Goal: Task Accomplishment & Management: Manage account settings

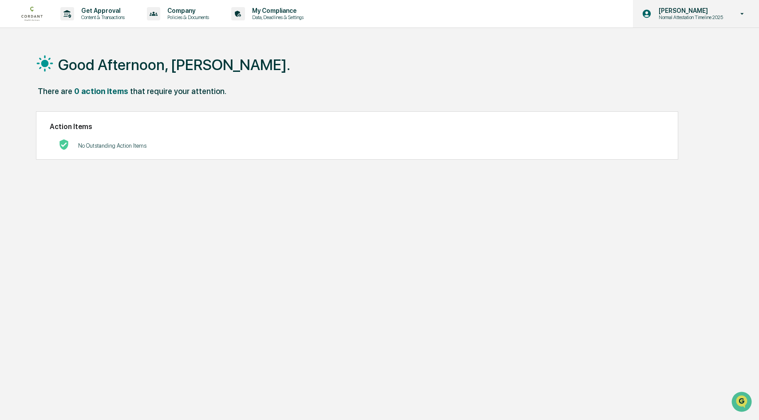
click at [666, 12] on p "[PERSON_NAME]" at bounding box center [690, 10] width 76 height 7
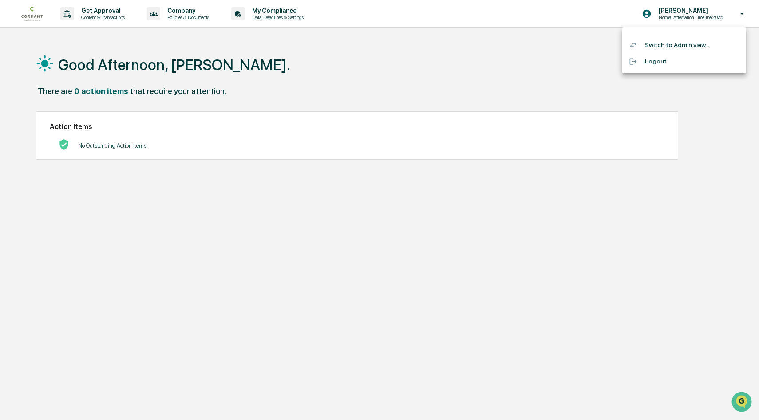
click at [666, 42] on li "Switch to Admin view..." at bounding box center [684, 45] width 124 height 16
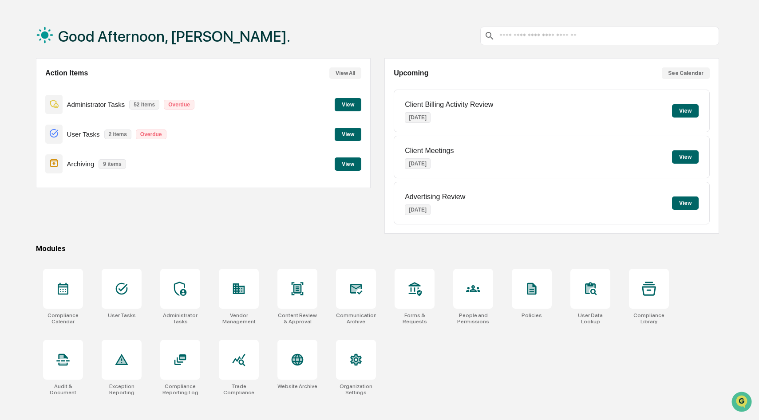
scroll to position [42, 0]
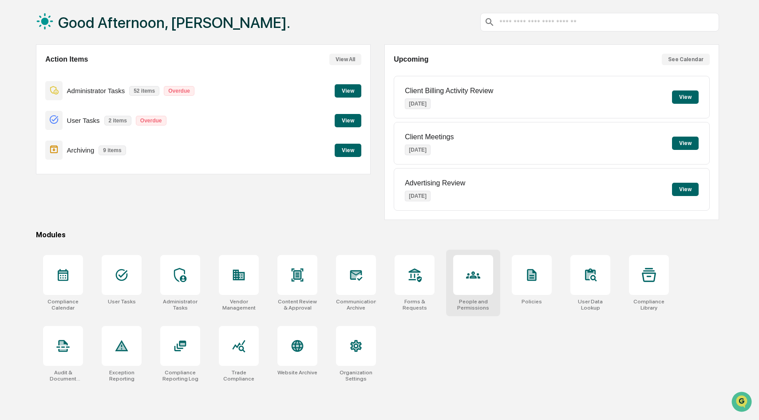
click at [474, 273] on icon at bounding box center [473, 275] width 14 height 7
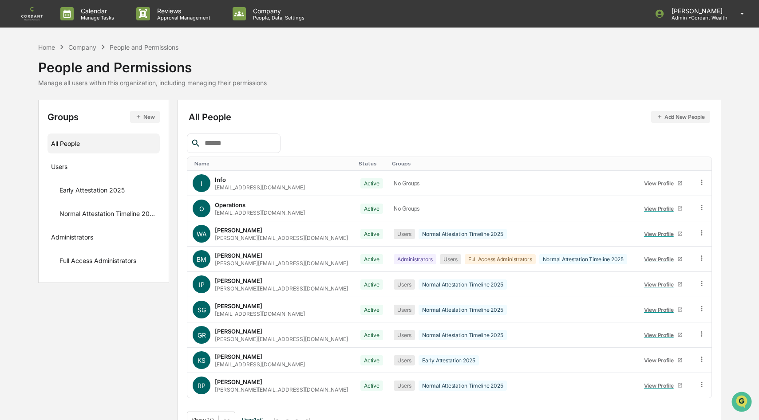
click at [675, 114] on button "Add New People" at bounding box center [680, 117] width 59 height 12
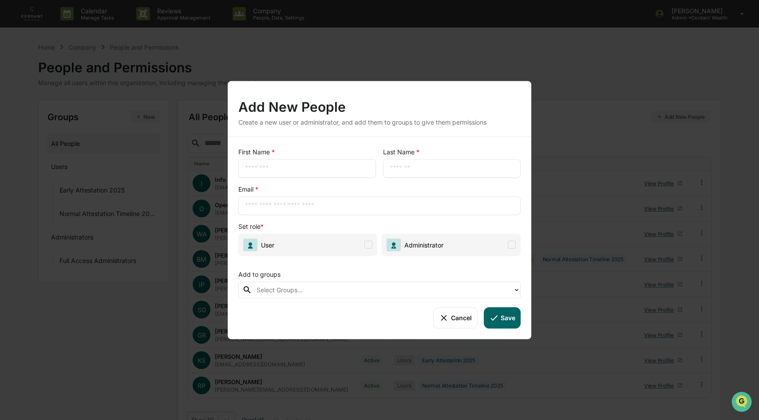
click at [317, 168] on input "text" at bounding box center [307, 168] width 124 height 9
type input "******"
type input "*******"
type input "**********"
click at [299, 288] on div at bounding box center [383, 290] width 252 height 10
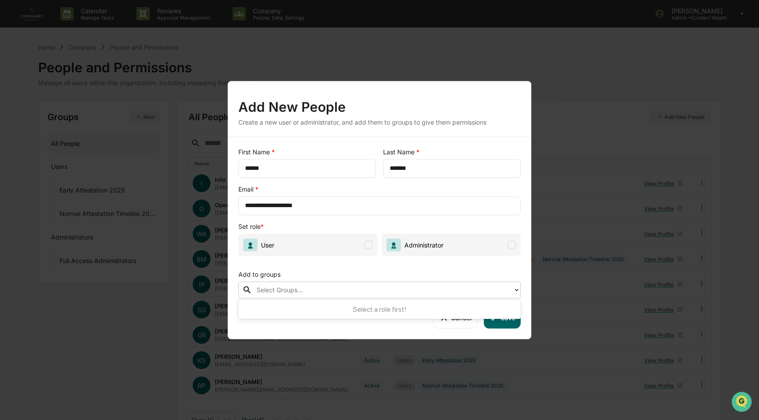
click at [299, 288] on div at bounding box center [383, 290] width 252 height 10
click at [368, 245] on span at bounding box center [368, 245] width 8 height 8
click at [503, 317] on button "Save" at bounding box center [502, 317] width 37 height 21
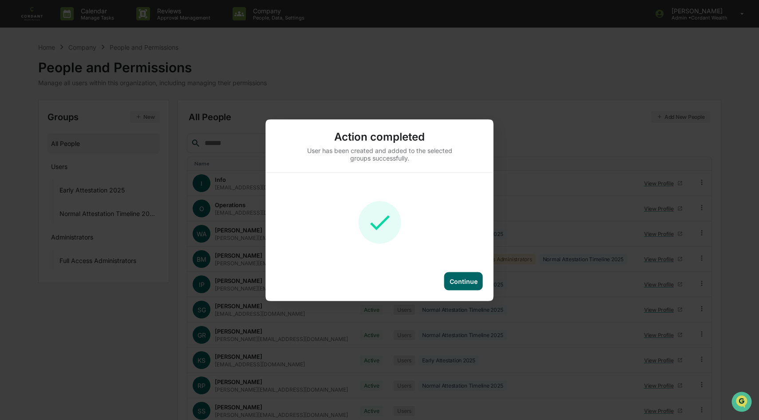
click at [466, 273] on div "Continue" at bounding box center [463, 281] width 39 height 18
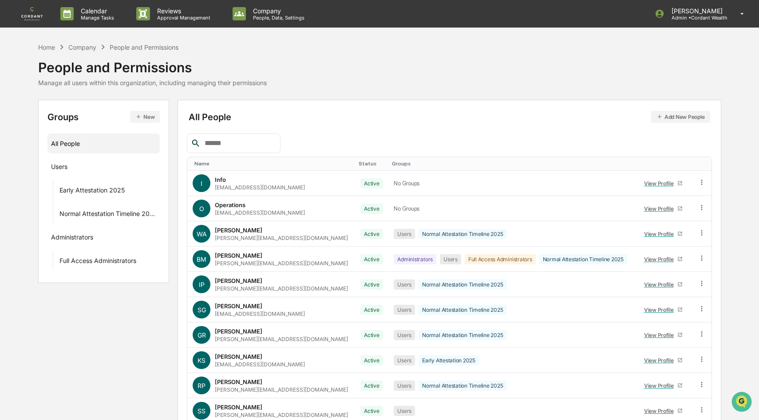
click at [680, 116] on button "Add New People" at bounding box center [680, 117] width 59 height 12
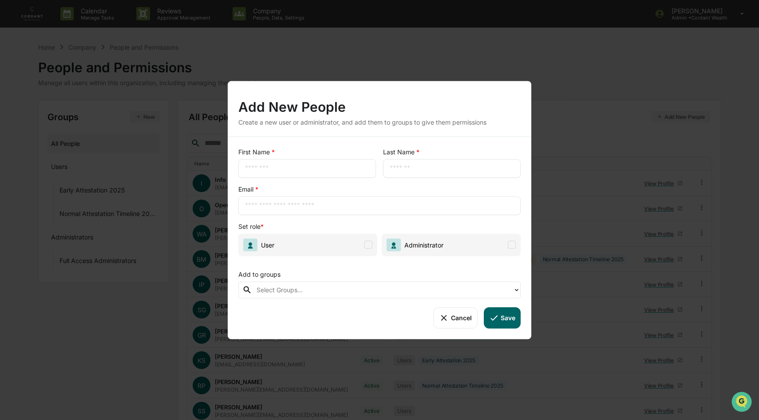
click at [314, 162] on div "​" at bounding box center [307, 168] width 138 height 19
click at [286, 169] on input "text" at bounding box center [307, 168] width 124 height 9
type input "******"
type input "********"
type input "**********"
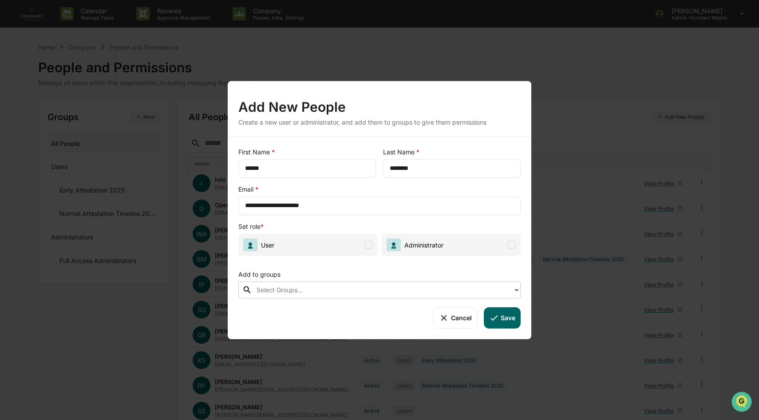
click at [370, 246] on span at bounding box center [368, 245] width 8 height 8
click at [504, 317] on button "Save" at bounding box center [502, 317] width 37 height 21
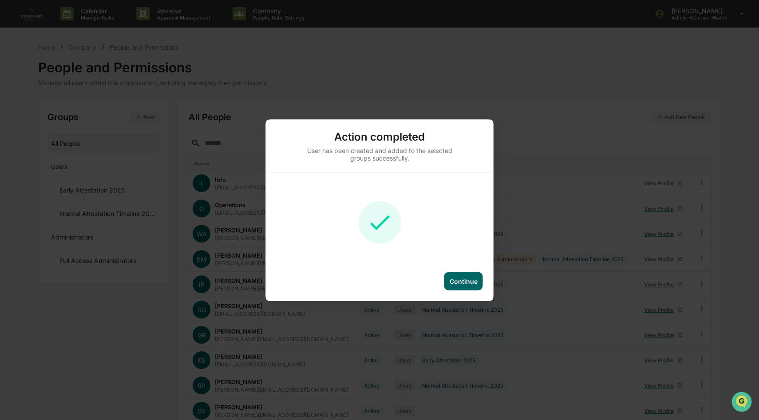
click at [472, 283] on div "Continue" at bounding box center [464, 281] width 28 height 8
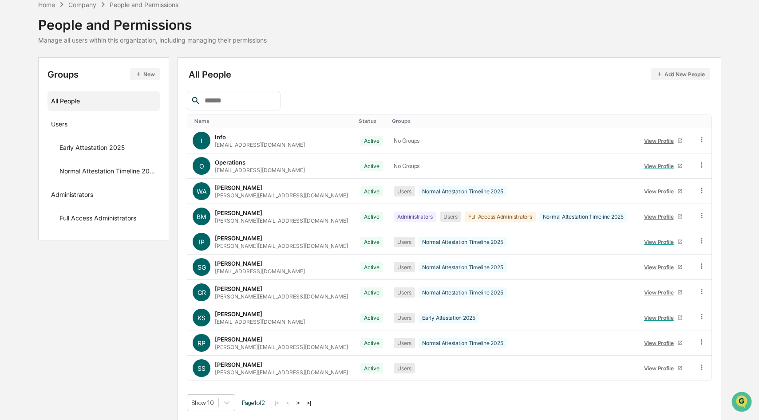
scroll to position [43, 0]
click at [699, 368] on icon at bounding box center [702, 368] width 8 height 8
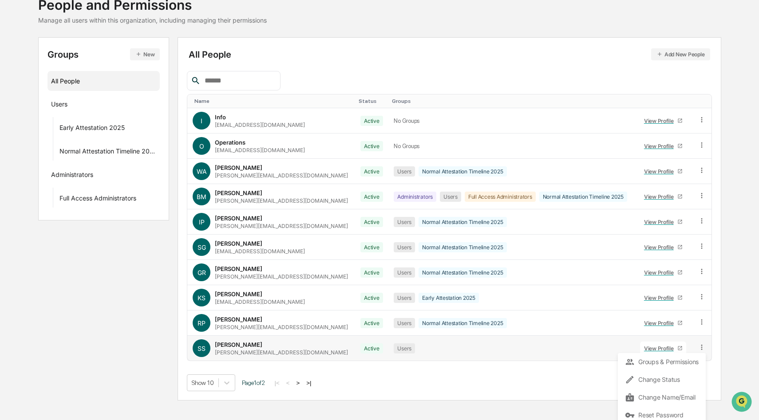
scroll to position [66, 0]
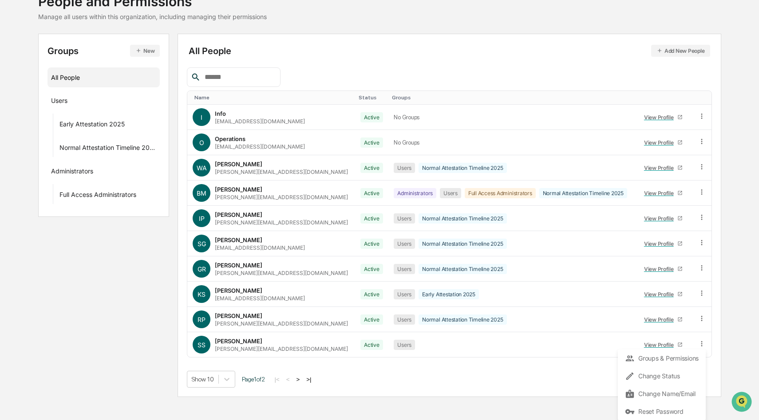
click at [518, 368] on div "Name Status Groups I Info [EMAIL_ADDRESS][DOMAIN_NAME] Active No Groups View Pr…" at bounding box center [449, 227] width 525 height 320
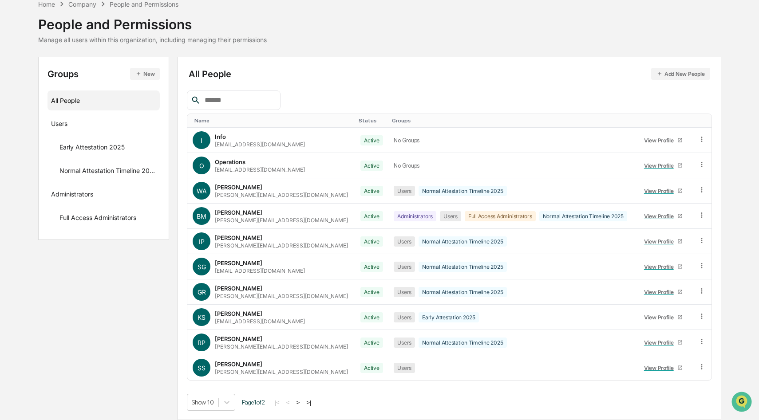
scroll to position [43, 0]
click at [700, 368] on icon at bounding box center [702, 368] width 8 height 8
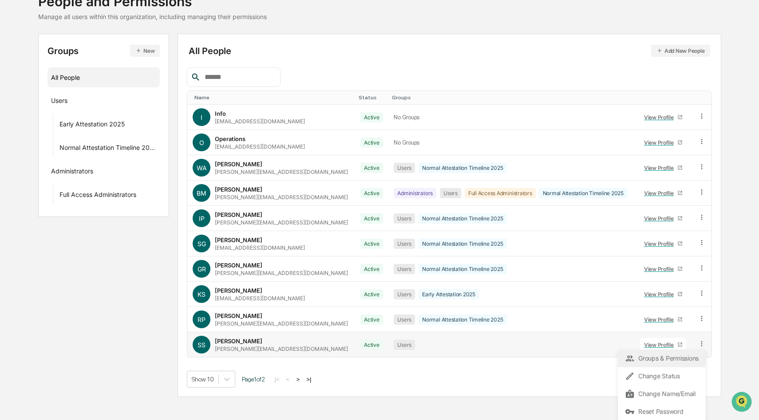
click at [680, 356] on div "Groups & Permissions" at bounding box center [662, 358] width 74 height 11
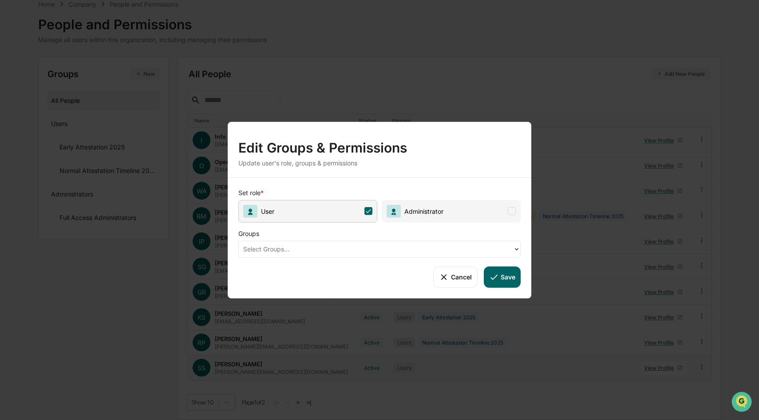
scroll to position [43, 0]
click at [337, 252] on div at bounding box center [375, 249] width 265 height 10
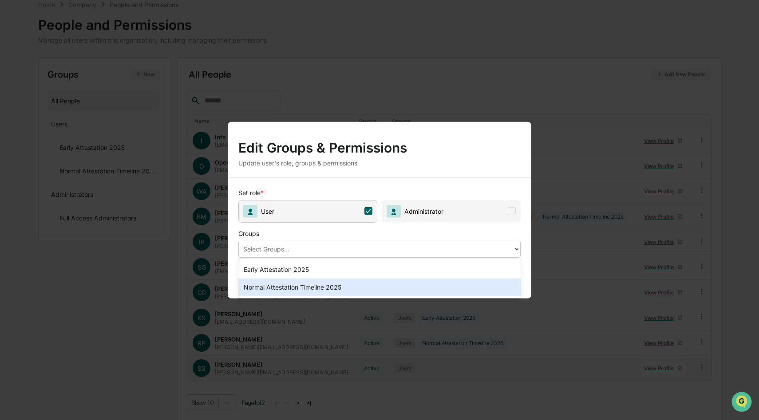
click at [331, 285] on div "Normal Attestation Timeline 2025" at bounding box center [379, 288] width 282 height 18
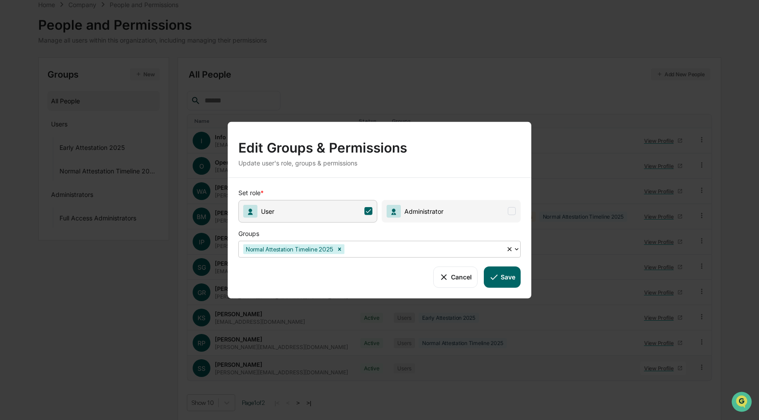
click at [500, 278] on button "Save" at bounding box center [502, 276] width 37 height 21
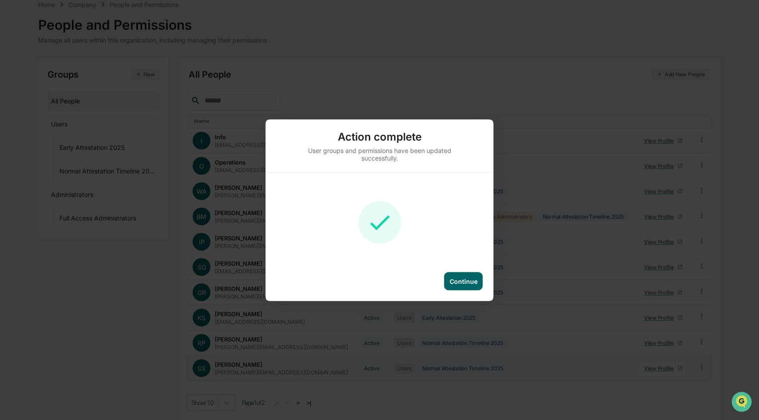
click at [464, 280] on div "Continue" at bounding box center [464, 281] width 28 height 8
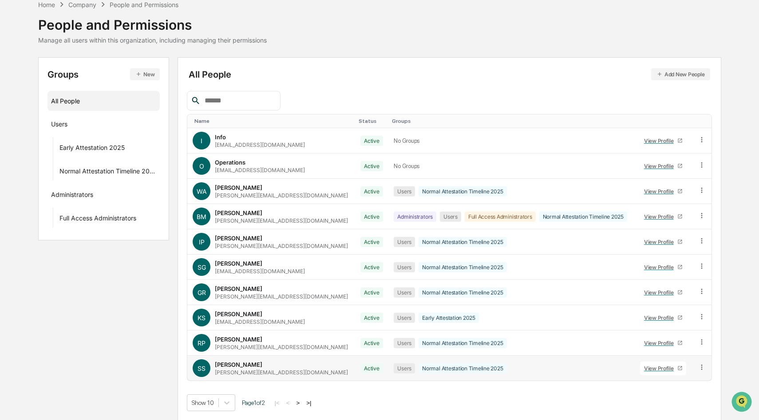
click at [303, 402] on button ">" at bounding box center [298, 403] width 9 height 8
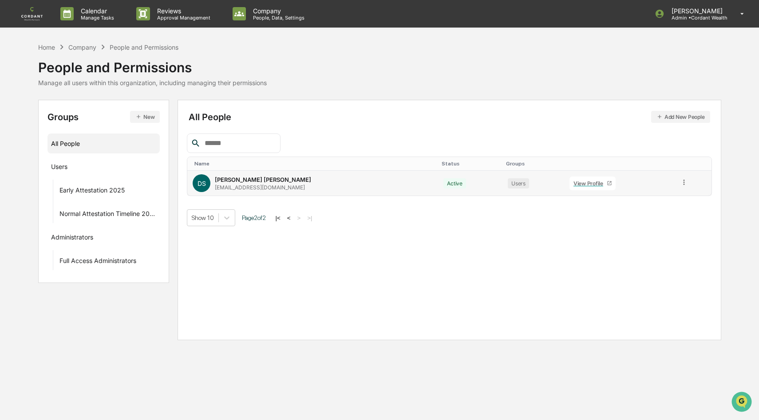
click at [680, 183] on icon at bounding box center [684, 182] width 8 height 8
click at [663, 195] on div "Groups & Permissions" at bounding box center [644, 197] width 74 height 11
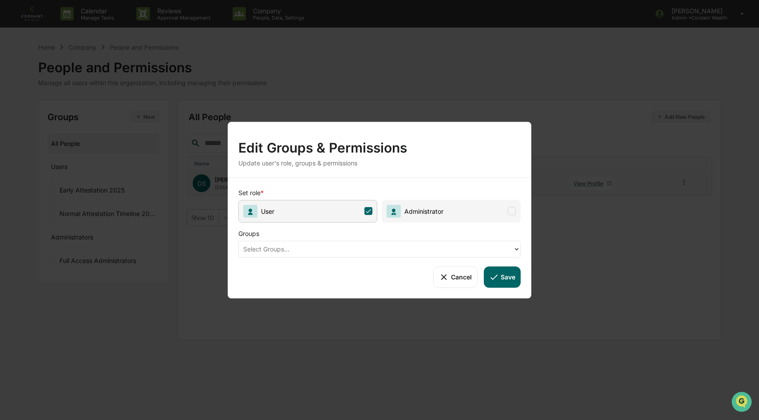
click at [361, 249] on div at bounding box center [375, 249] width 265 height 10
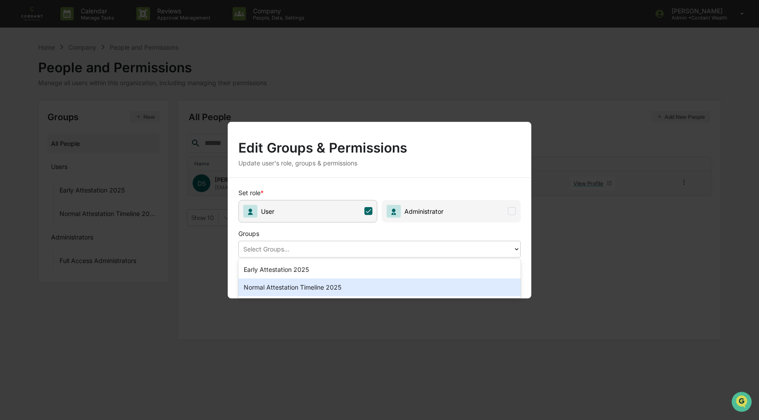
click at [339, 290] on div "Normal Attestation Timeline 2025" at bounding box center [379, 288] width 282 height 18
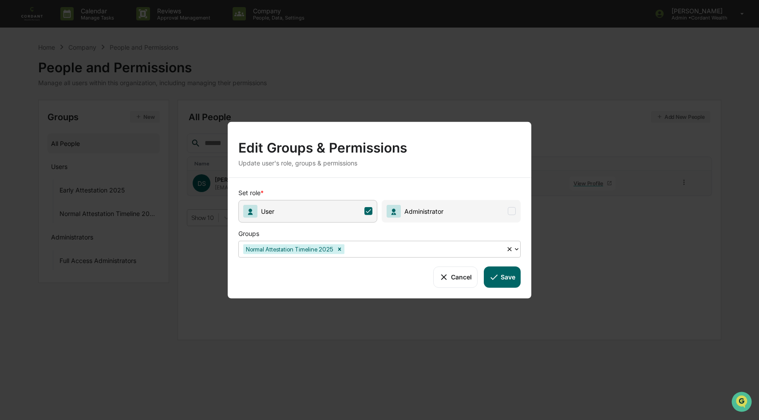
click at [502, 276] on button "Save" at bounding box center [502, 276] width 37 height 21
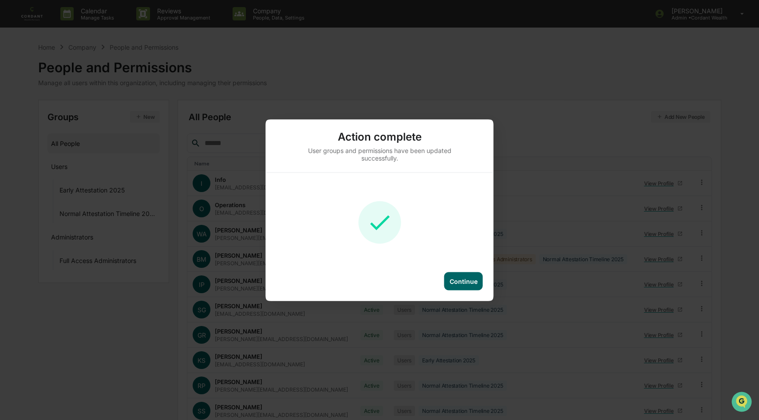
click at [459, 282] on div "Continue" at bounding box center [464, 281] width 28 height 8
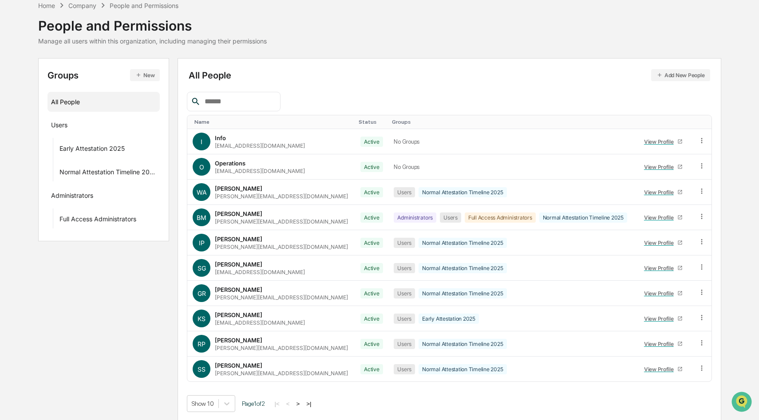
scroll to position [43, 0]
click at [650, 368] on div "View Profile" at bounding box center [660, 368] width 33 height 7
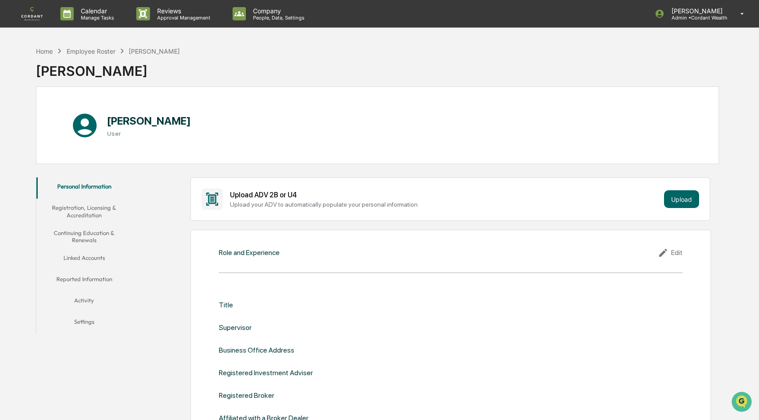
click at [85, 319] on button "Settings" at bounding box center [83, 323] width 95 height 21
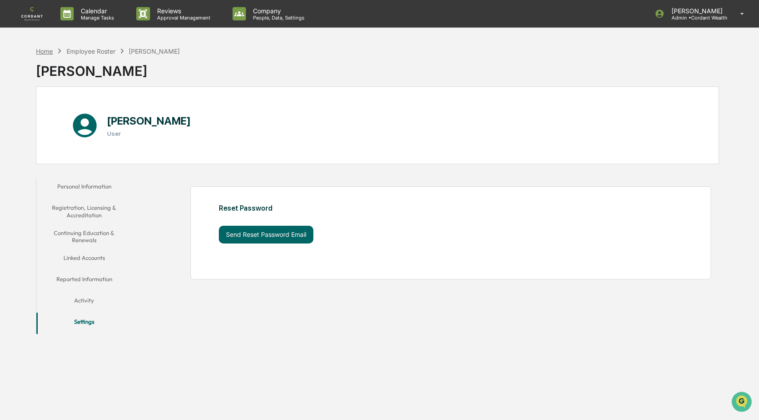
click at [43, 50] on div "Home" at bounding box center [44, 51] width 17 height 8
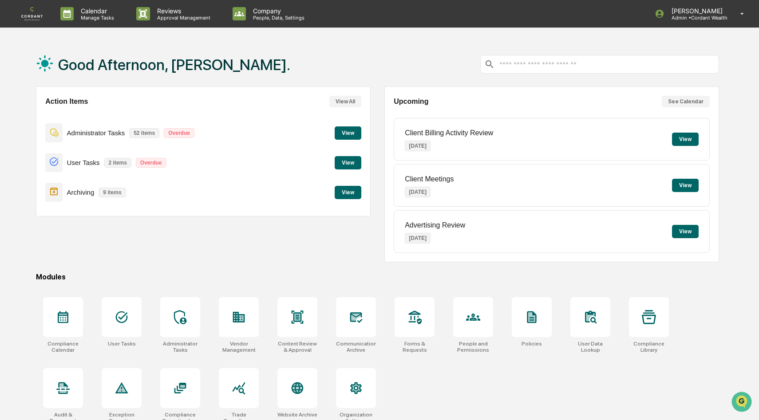
click at [345, 160] on button "View" at bounding box center [348, 162] width 27 height 13
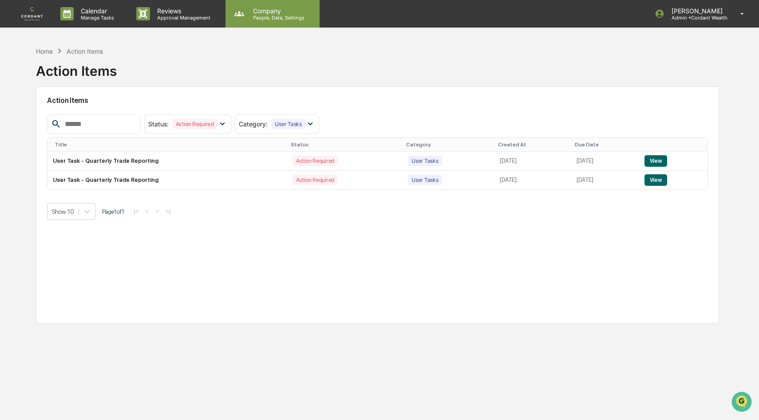
click at [267, 19] on p "People, Data, Settings" at bounding box center [277, 18] width 63 height 6
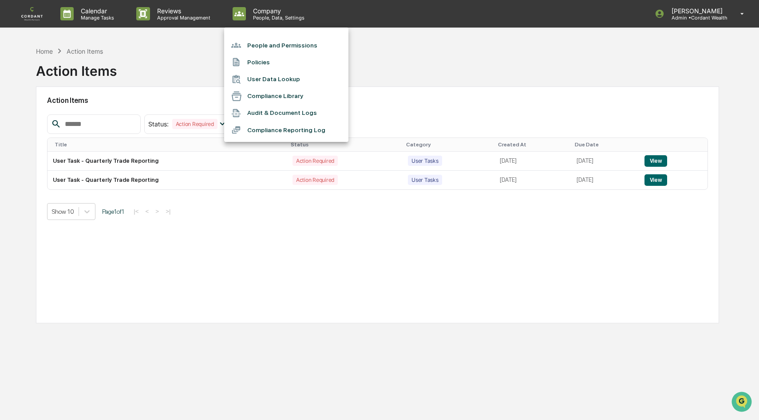
click at [270, 40] on li "People and Permissions" at bounding box center [286, 45] width 124 height 17
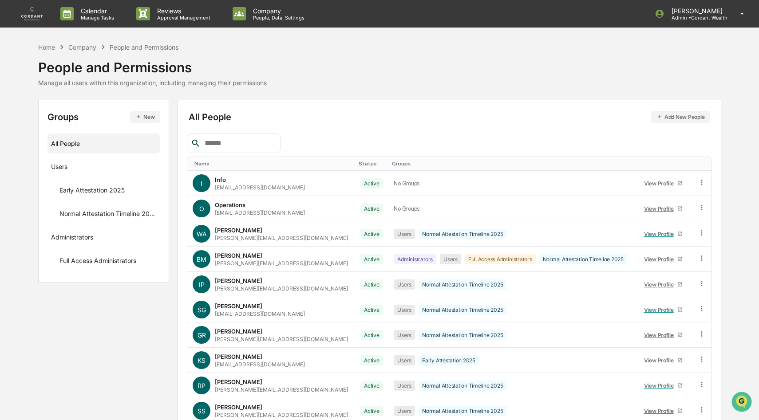
click at [79, 47] on div "Company" at bounding box center [82, 47] width 28 height 8
click at [46, 48] on div "Home" at bounding box center [46, 47] width 17 height 8
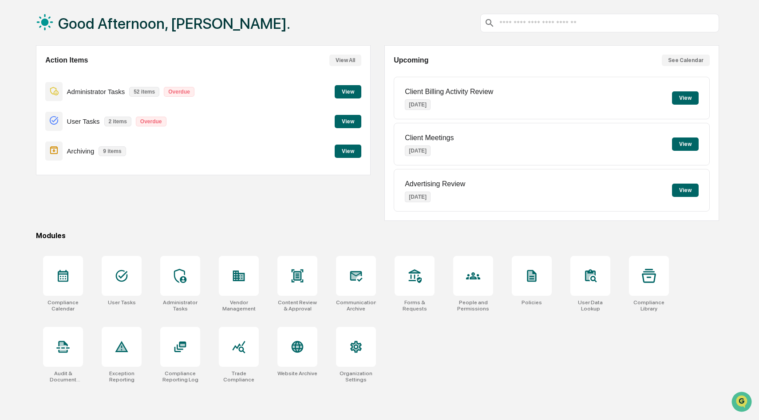
scroll to position [42, 0]
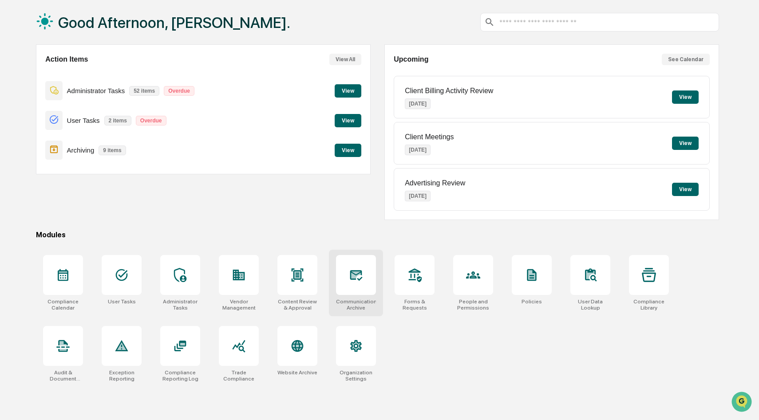
click at [366, 278] on div at bounding box center [356, 275] width 40 height 40
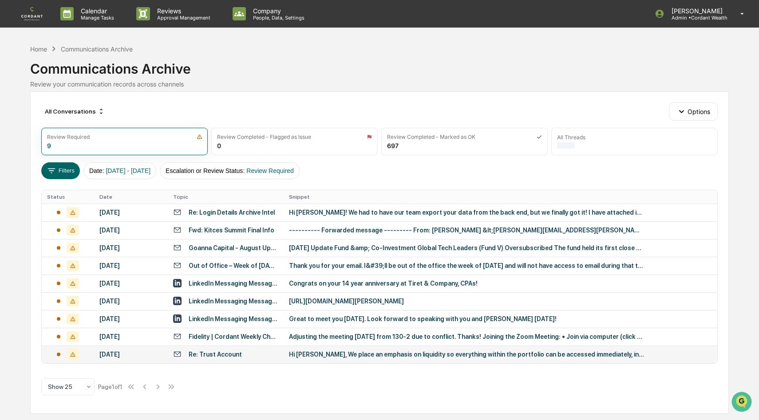
click at [139, 356] on div "July 24, 2025" at bounding box center [130, 354] width 63 height 7
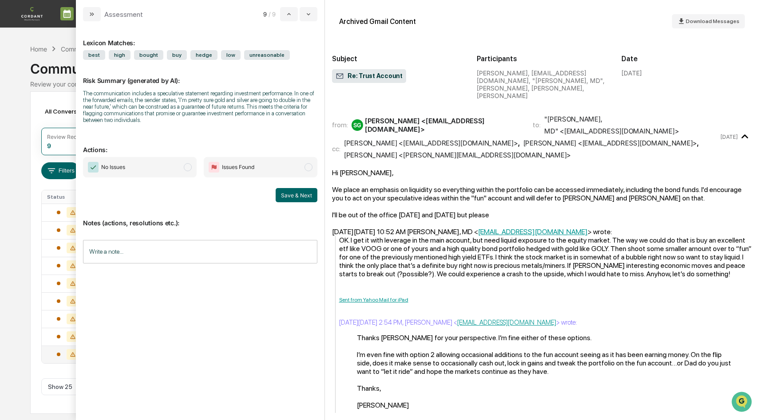
click at [187, 171] on span "modal" at bounding box center [188, 167] width 8 height 8
click at [293, 201] on button "Save & Next" at bounding box center [297, 195] width 42 height 14
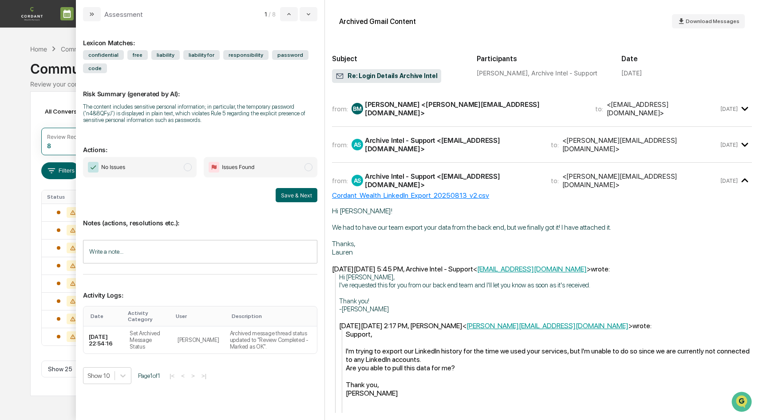
click at [190, 169] on span "modal" at bounding box center [188, 167] width 8 height 8
click at [293, 195] on button "Save & Next" at bounding box center [297, 195] width 42 height 14
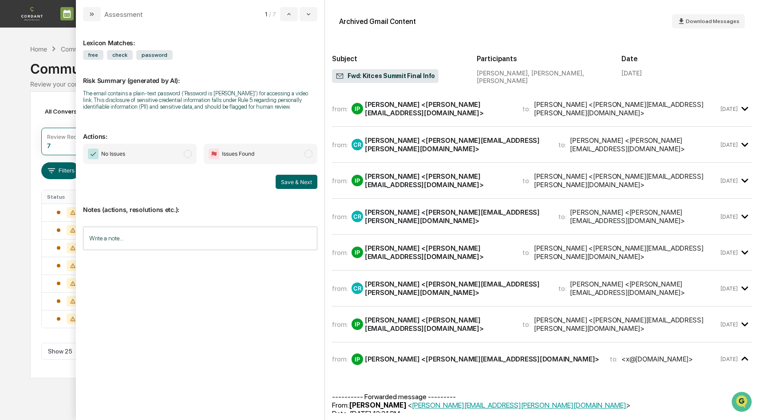
click at [190, 158] on span "modal" at bounding box center [188, 154] width 8 height 8
click at [295, 185] on button "Save & Next" at bounding box center [297, 182] width 42 height 14
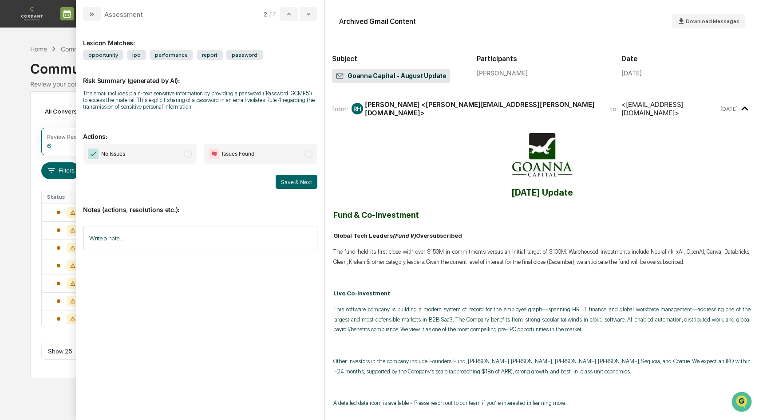
click at [190, 155] on span "modal" at bounding box center [188, 154] width 8 height 8
click at [296, 182] on button "Save & Next" at bounding box center [297, 182] width 42 height 14
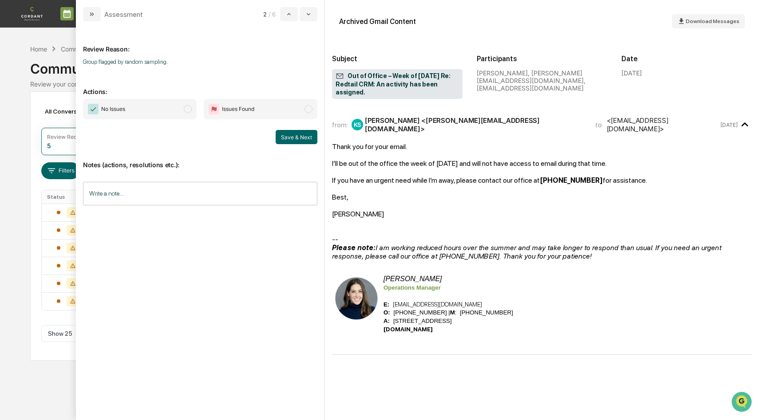
click at [187, 111] on span "modal" at bounding box center [188, 109] width 8 height 8
click at [285, 134] on button "Save & Next" at bounding box center [297, 137] width 42 height 14
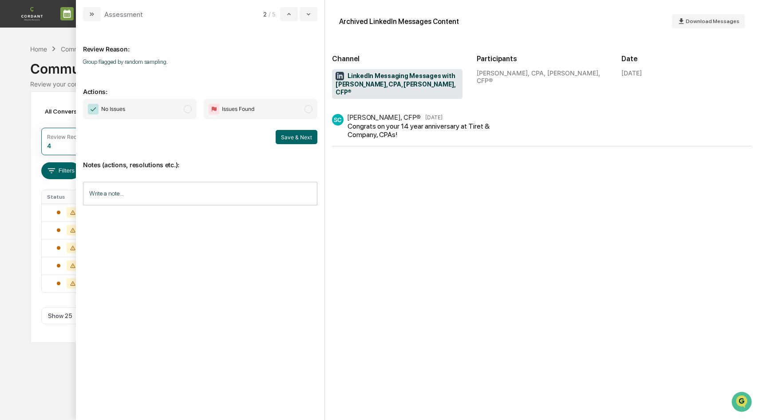
click at [191, 108] on span "modal" at bounding box center [188, 109] width 8 height 8
click at [293, 134] on button "Save & Next" at bounding box center [297, 137] width 42 height 14
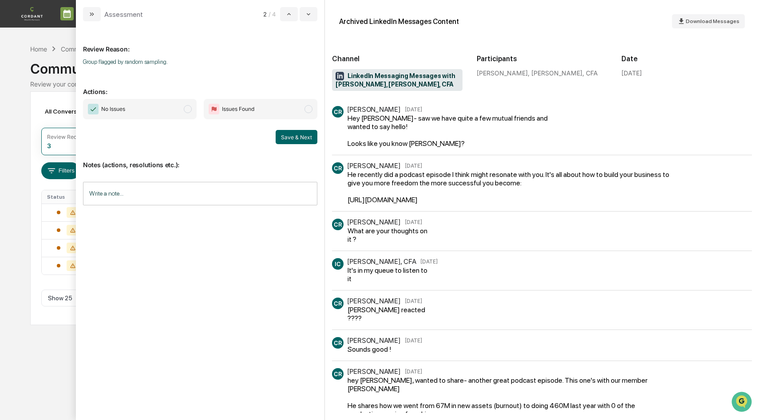
click at [187, 109] on span "modal" at bounding box center [188, 109] width 8 height 8
click at [297, 132] on button "Save & Next" at bounding box center [297, 137] width 42 height 14
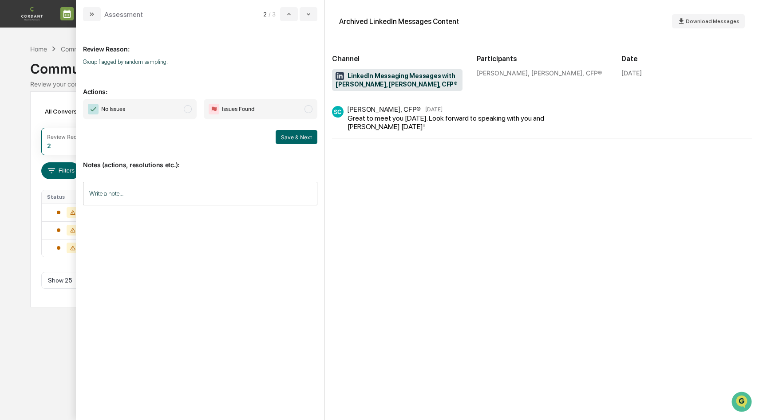
click at [185, 110] on span "modal" at bounding box center [188, 109] width 8 height 8
click at [296, 140] on button "Save & Next" at bounding box center [297, 137] width 42 height 14
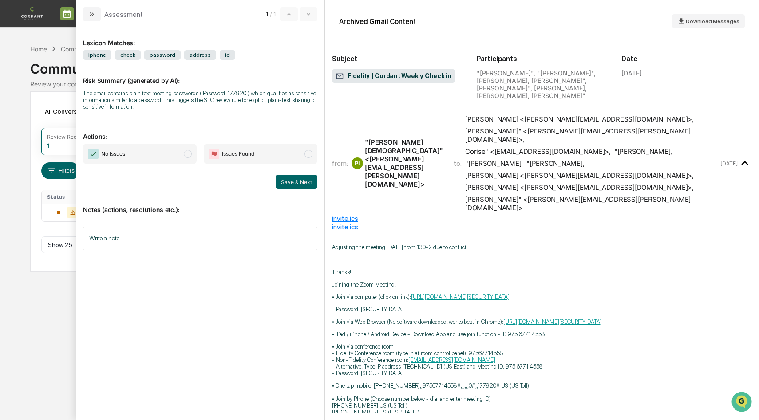
click at [188, 155] on span "modal" at bounding box center [188, 154] width 8 height 8
click at [288, 181] on button "Save & Next" at bounding box center [297, 182] width 42 height 14
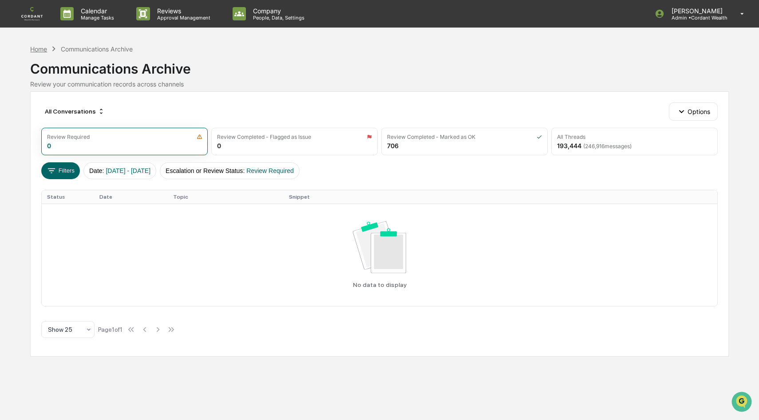
click at [39, 48] on div "Home" at bounding box center [38, 49] width 17 height 8
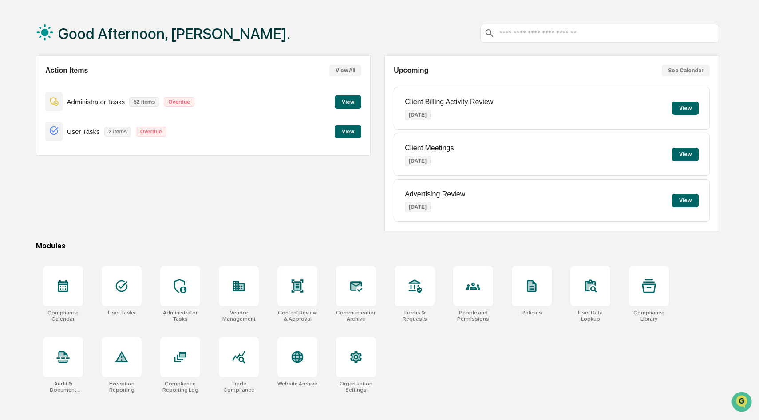
scroll to position [42, 0]
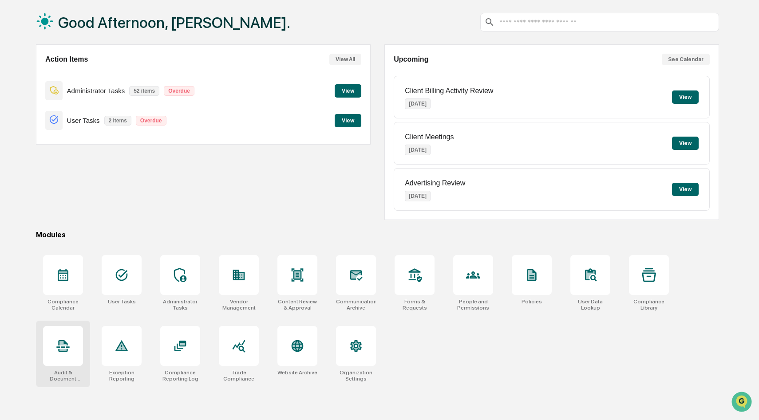
click at [63, 344] on icon at bounding box center [62, 343] width 7 height 4
